Goal: Task Accomplishment & Management: Use online tool/utility

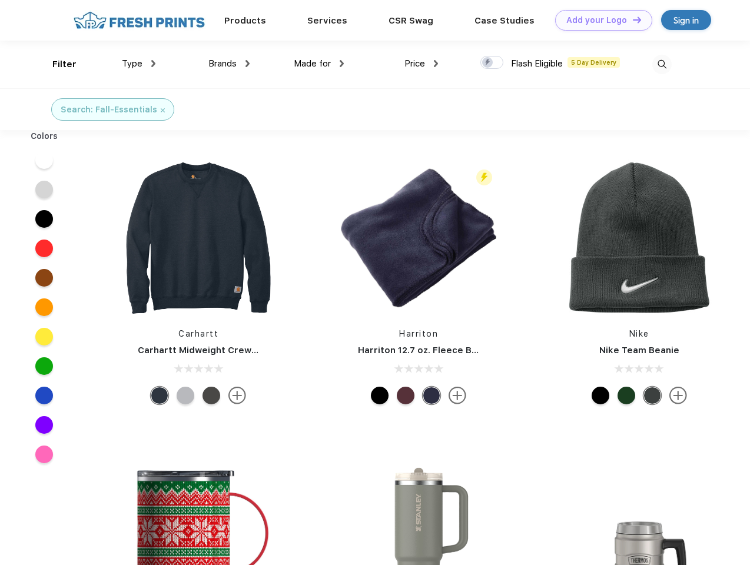
click at [599, 20] on link "Add your Logo Design Tool" at bounding box center [603, 20] width 97 height 21
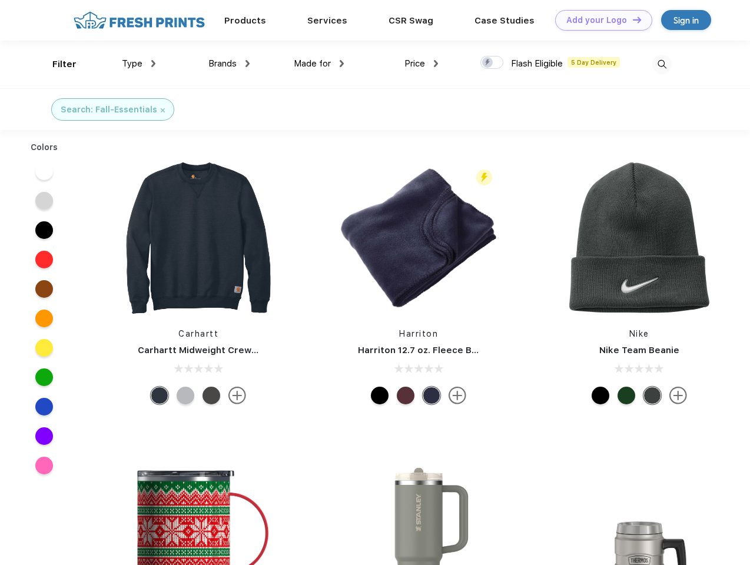
click at [0, 0] on div "Design Tool" at bounding box center [0, 0] width 0 height 0
click at [632, 19] on link "Add your Logo Design Tool" at bounding box center [603, 20] width 97 height 21
click at [57, 64] on div "Filter" at bounding box center [64, 65] width 24 height 14
click at [139, 64] on span "Type" at bounding box center [132, 63] width 21 height 11
click at [229, 64] on span "Brands" at bounding box center [222, 63] width 28 height 11
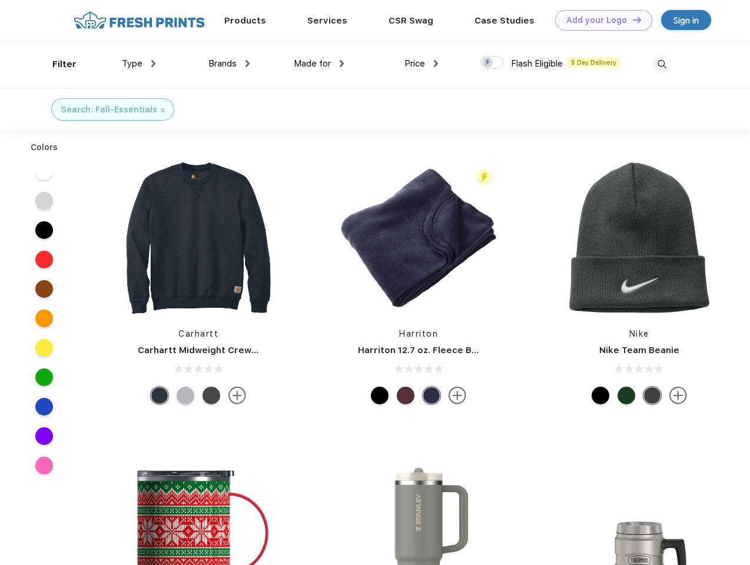
click at [319, 64] on span "Made for" at bounding box center [312, 63] width 37 height 11
click at [422, 64] on span "Price" at bounding box center [414, 63] width 21 height 11
click at [492, 63] on div at bounding box center [491, 62] width 23 height 13
click at [488, 63] on input "checkbox" at bounding box center [484, 59] width 8 height 8
click at [662, 64] on img at bounding box center [661, 64] width 19 height 19
